Goal: Task Accomplishment & Management: Manage account settings

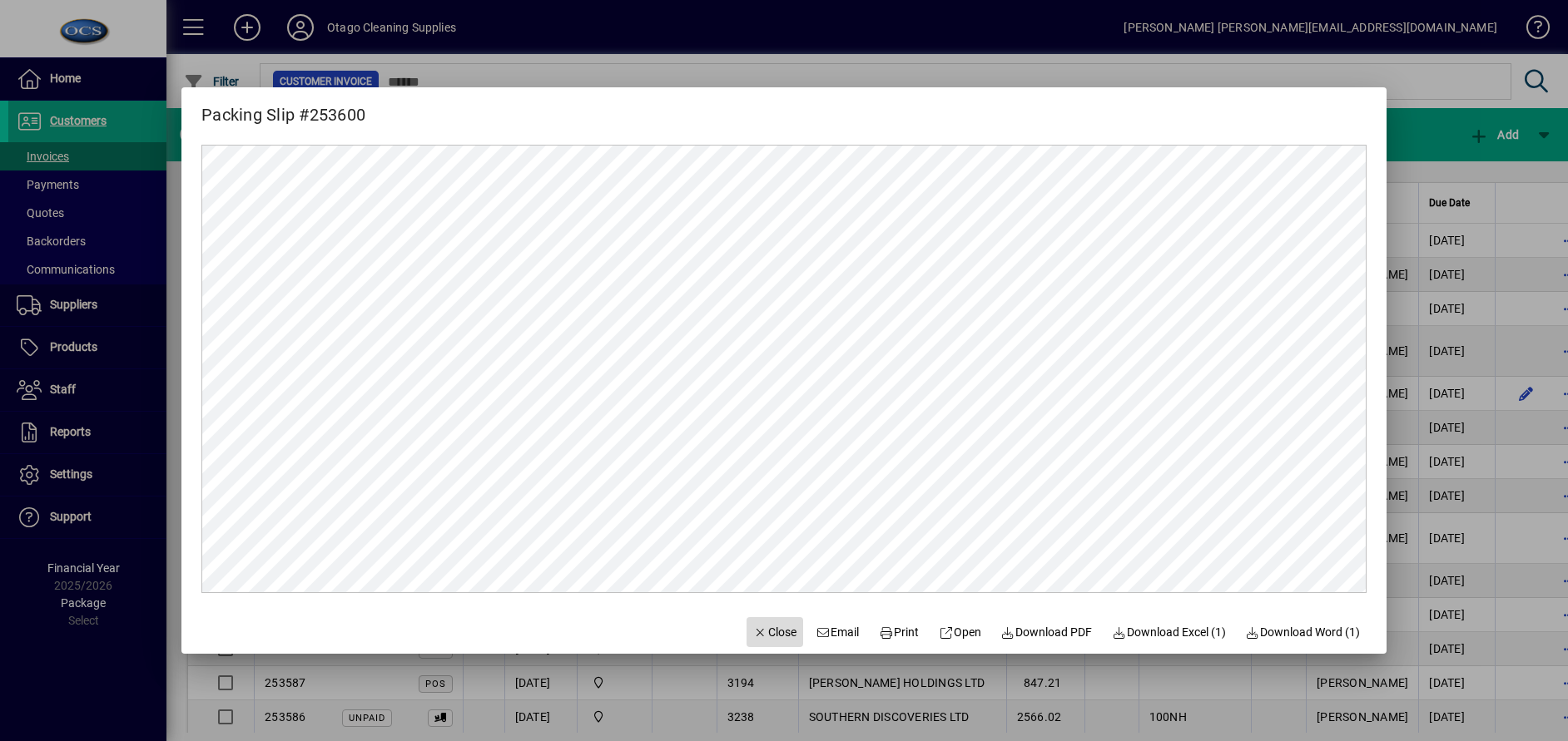
click at [758, 625] on span "Close" at bounding box center [774, 633] width 43 height 18
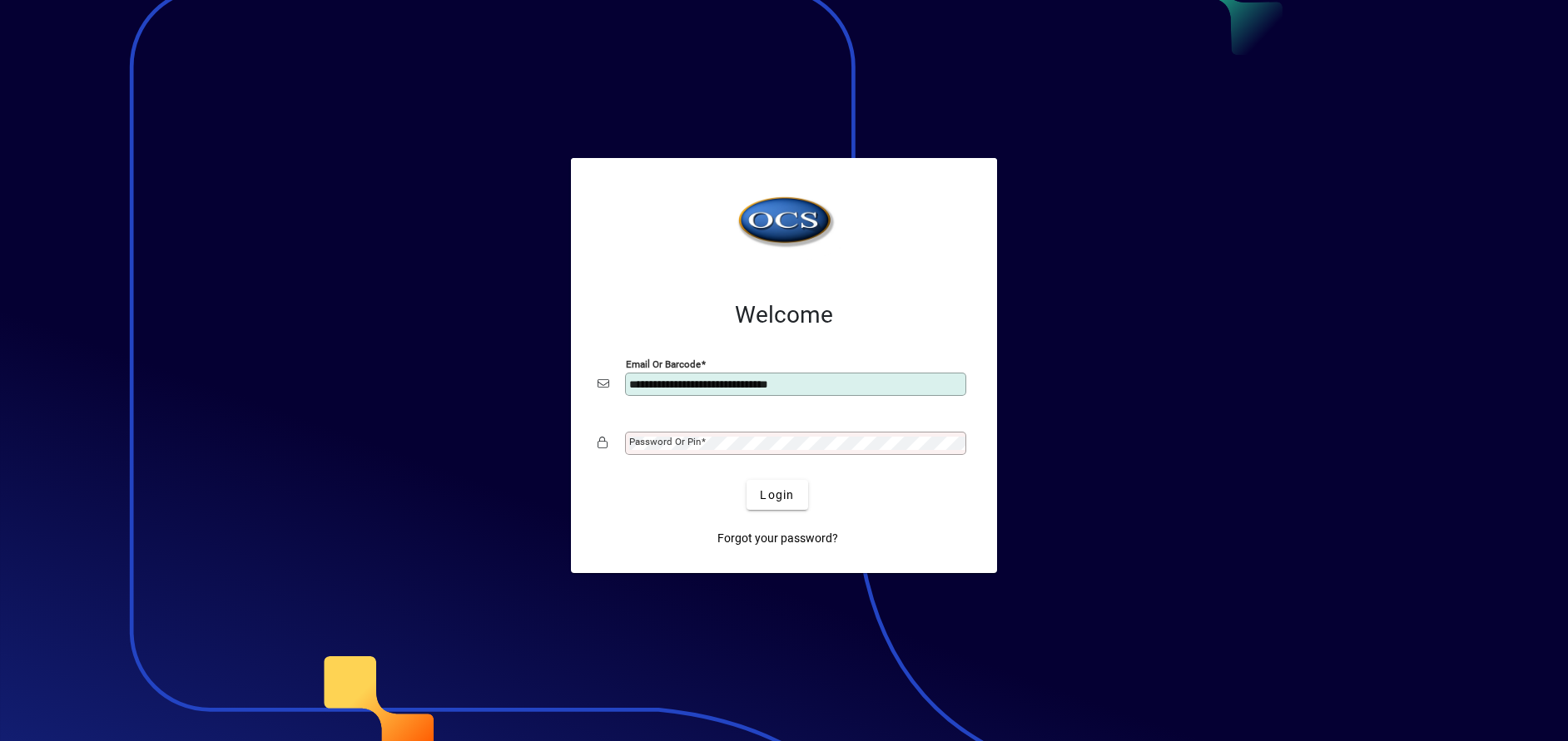
type input "**********"
click at [684, 436] on mat-label "Password or Pin" at bounding box center [664, 441] width 72 height 12
click at [747, 480] on button "Login" at bounding box center [777, 495] width 61 height 30
